Goal: Information Seeking & Learning: Learn about a topic

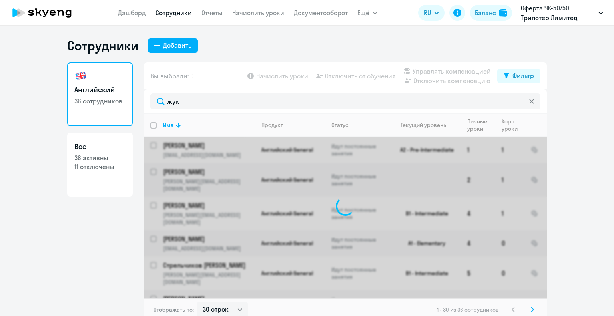
select select "30"
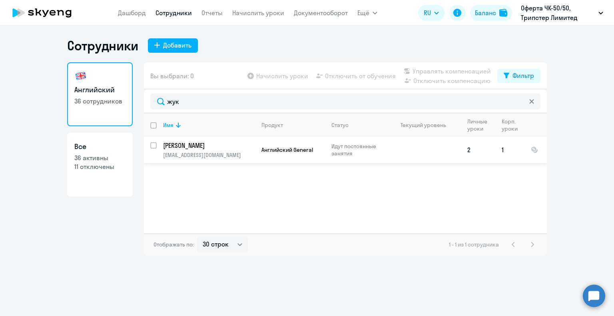
type input "жук"
click at [202, 148] on p "[PERSON_NAME]" at bounding box center [208, 145] width 90 height 9
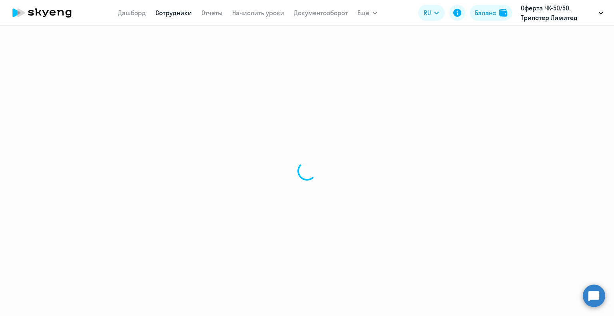
select select "english"
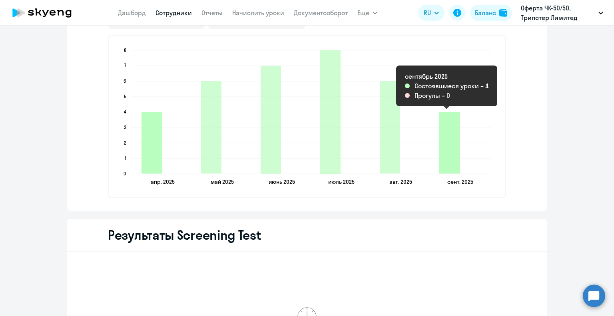
scroll to position [1058, 0]
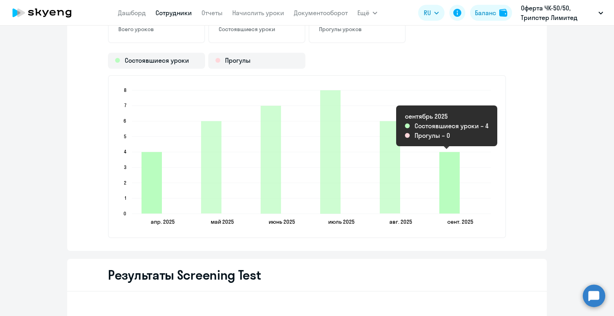
click at [446, 182] on icon "2025-09-16T21:00:00.000Z Состоявшиеся уроки 4" at bounding box center [449, 183] width 20 height 62
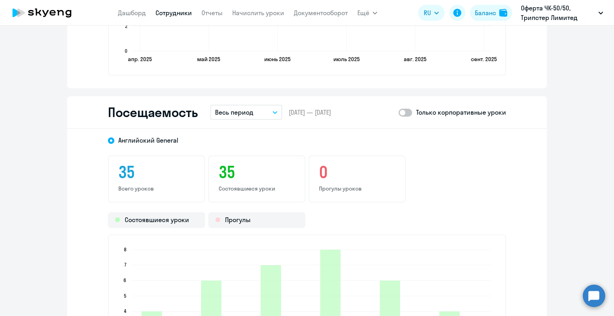
scroll to position [898, 0]
click at [150, 219] on div "Состоявшиеся уроки" at bounding box center [156, 221] width 97 height 16
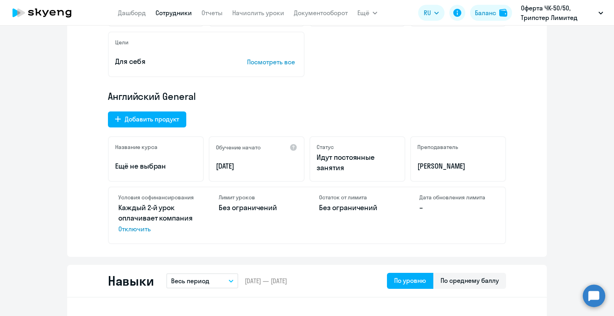
scroll to position [200, 0]
drag, startPoint x: 116, startPoint y: 196, endPoint x: 195, endPoint y: 214, distance: 81.3
click at [195, 214] on div "Условия софинансирования Каждый 2-й урок оплачивает компания Отключить" at bounding box center [157, 215] width 96 height 56
copy div "Условия софинансирования Каждый 2-й урок оплачивает компания"
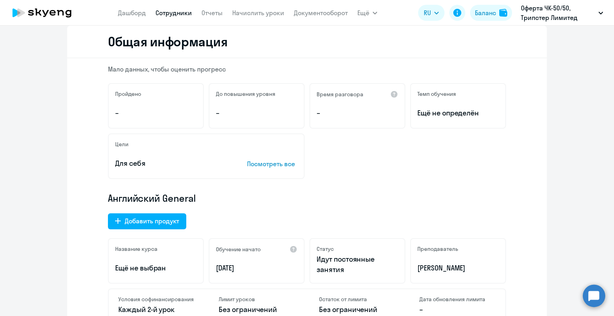
scroll to position [0, 0]
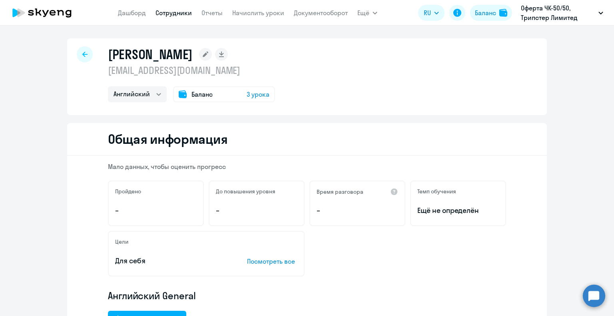
click at [192, 94] on span "Баланс" at bounding box center [202, 95] width 21 height 10
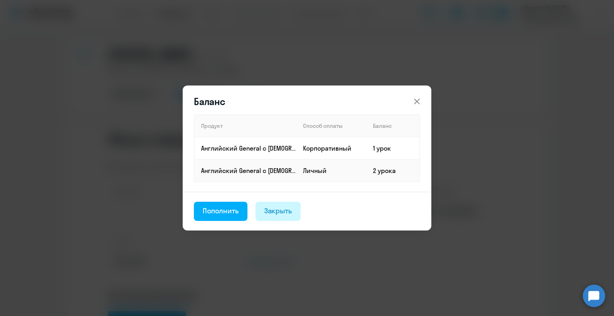
click at [282, 212] on div "Закрыть" at bounding box center [278, 211] width 28 height 10
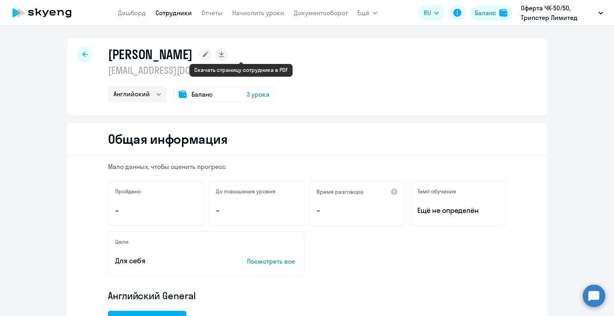
click at [224, 54] on icon at bounding box center [221, 54] width 4 height 4
select select "english"
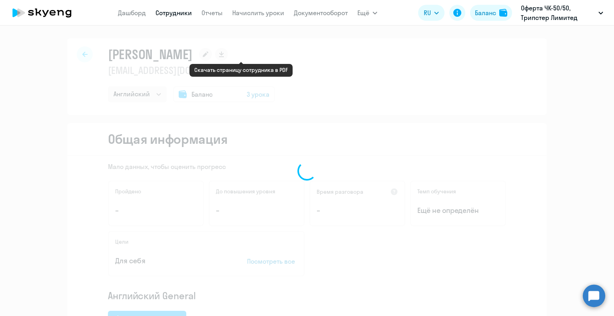
select select "english"
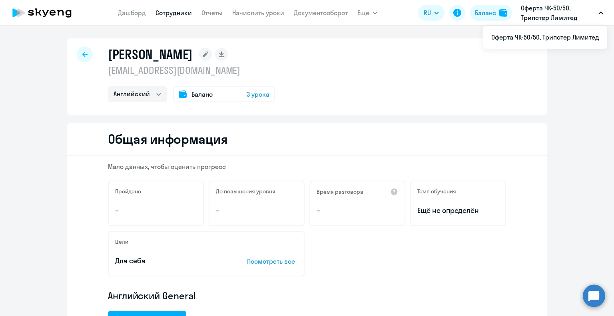
click at [82, 55] on icon at bounding box center [84, 55] width 5 height 6
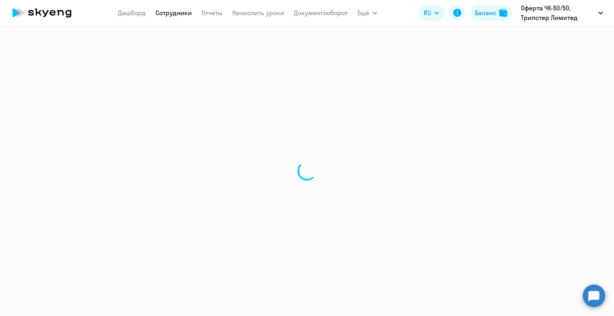
select select "30"
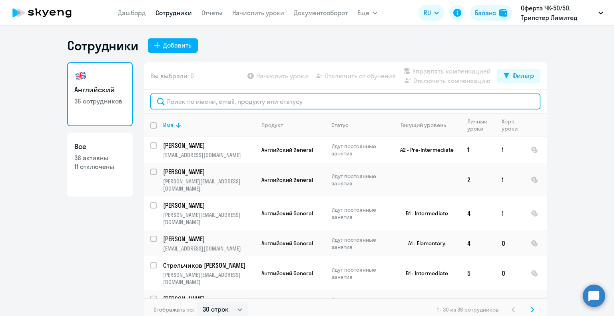
click at [224, 101] on input "text" at bounding box center [345, 102] width 390 height 16
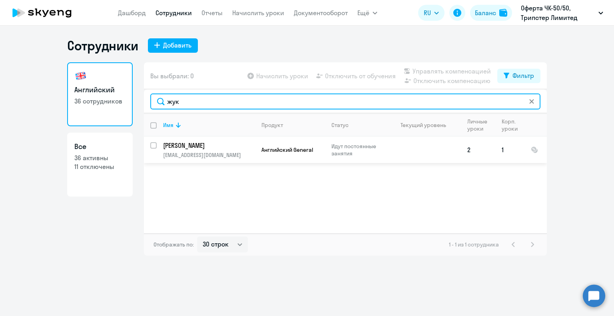
type input "жук"
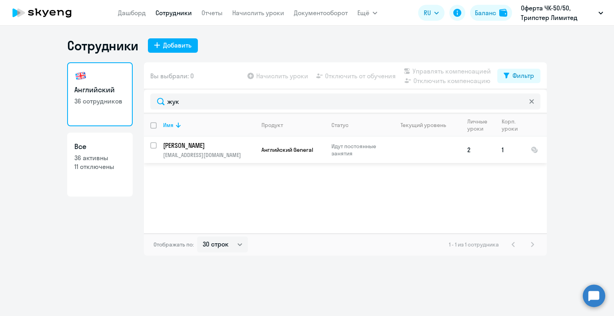
click at [202, 148] on p "[PERSON_NAME]" at bounding box center [208, 145] width 90 height 9
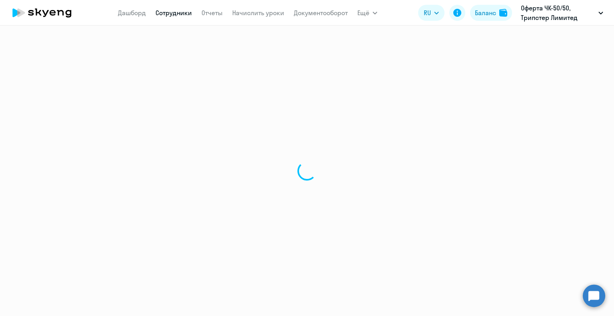
select select "english"
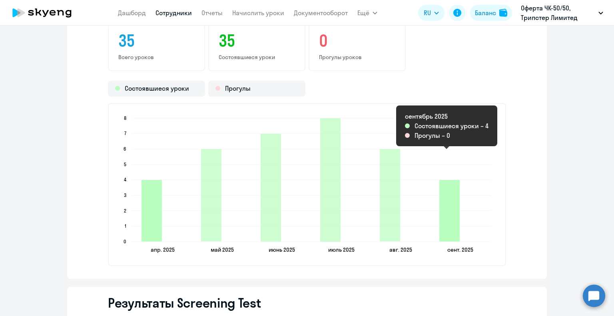
scroll to position [1018, 0]
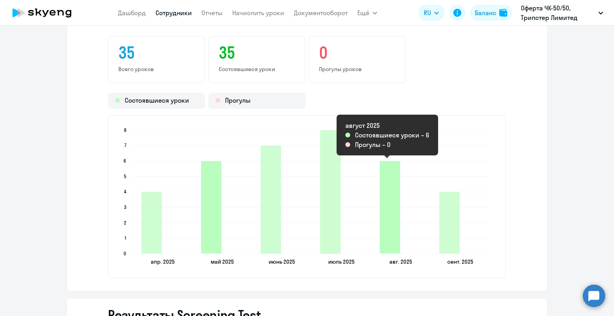
click at [390, 208] on icon "2025-08-18T21:00:00.000Z Состоявшиеся уроки 6" at bounding box center [390, 207] width 20 height 92
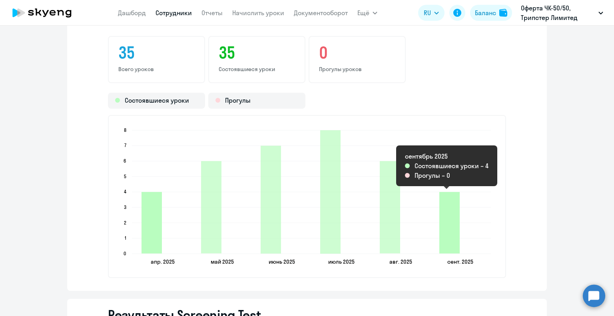
click at [456, 215] on icon "2025-09-16T21:00:00.000Z Состоявшиеся уроки 4" at bounding box center [449, 223] width 20 height 62
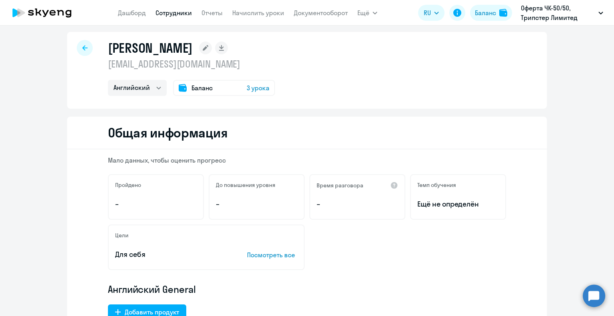
scroll to position [0, 0]
